Goal: Communication & Community: Participate in discussion

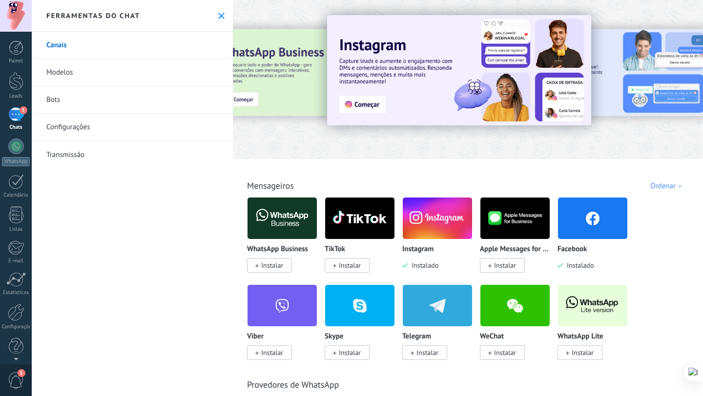
click at [15, 110] on div "5" at bounding box center [16, 114] width 16 height 14
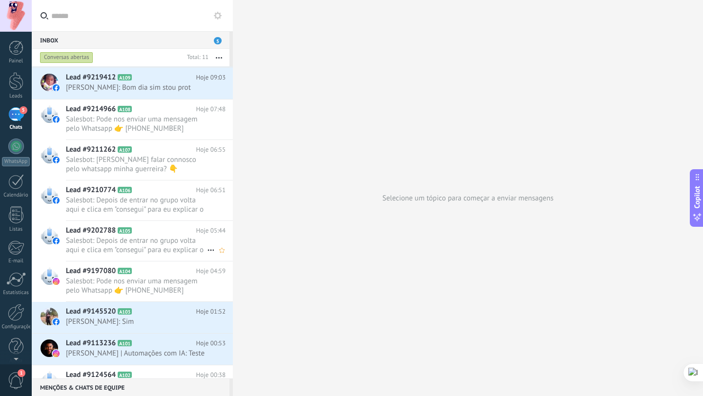
scroll to position [99, 0]
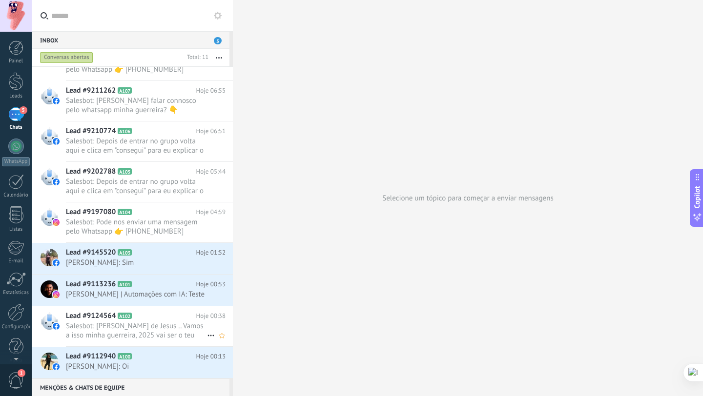
click at [118, 332] on span "Salesbot: [PERSON_NAME] de Jesus .. Vamos a isso minha guerreira, 2025 vai ser …" at bounding box center [136, 331] width 141 height 19
